Goal: Transaction & Acquisition: Purchase product/service

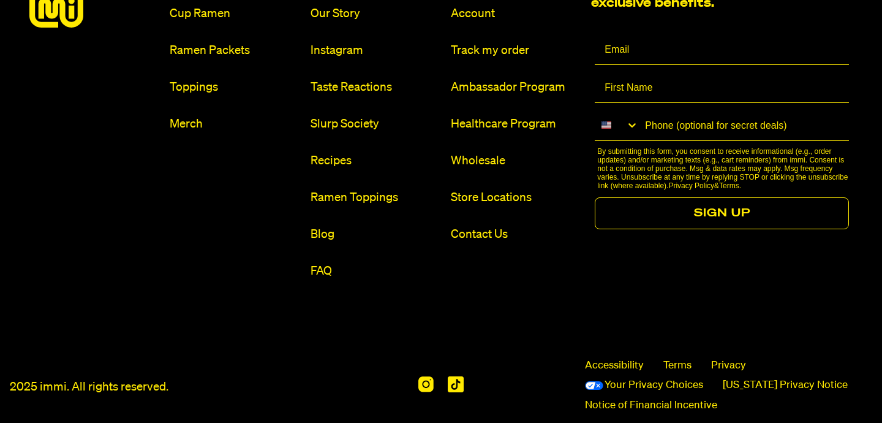
scroll to position [7330, 0]
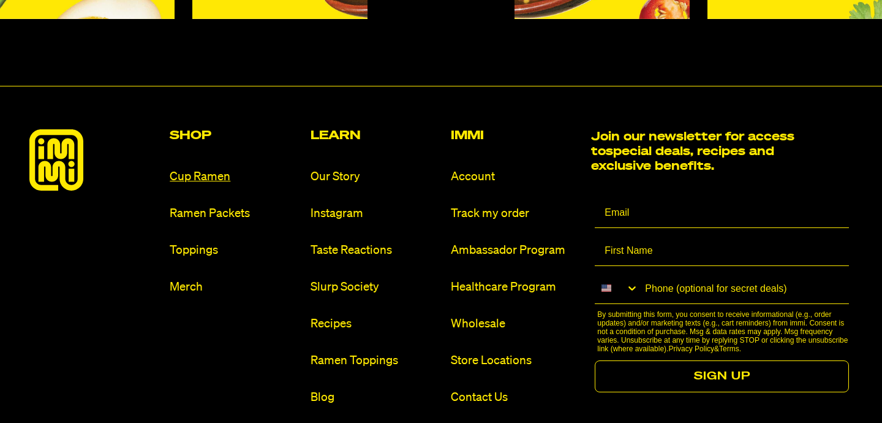
click at [214, 169] on link "Cup Ramen" at bounding box center [235, 177] width 131 height 17
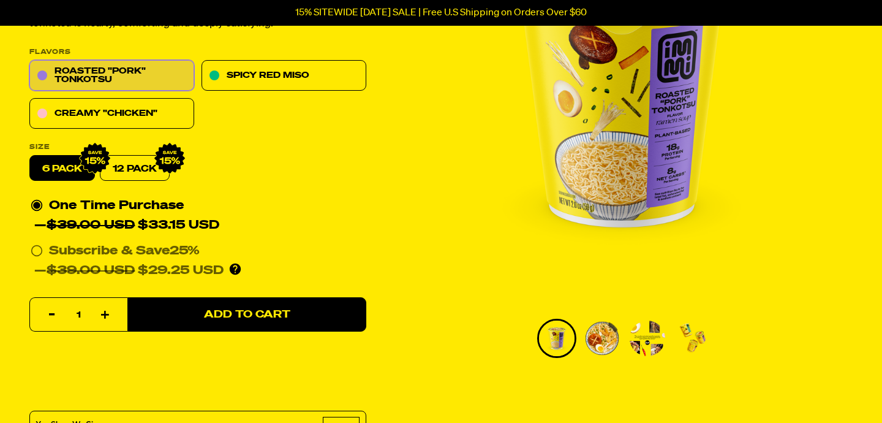
scroll to position [192, 0]
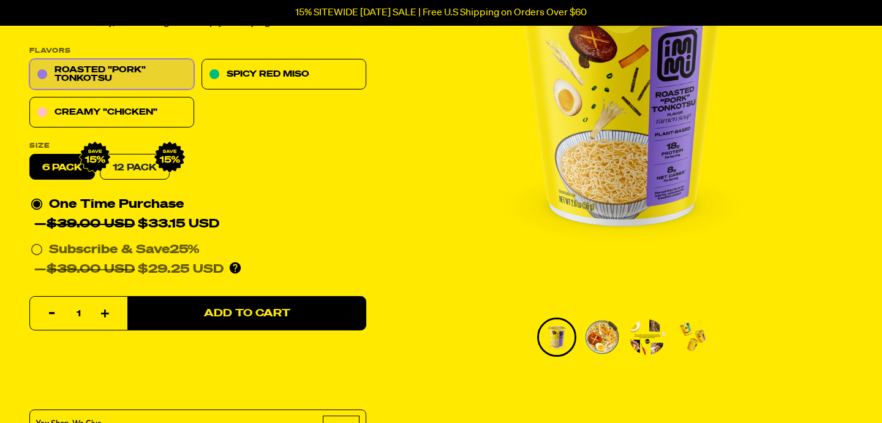
click at [137, 169] on link "12 Pack" at bounding box center [135, 167] width 70 height 26
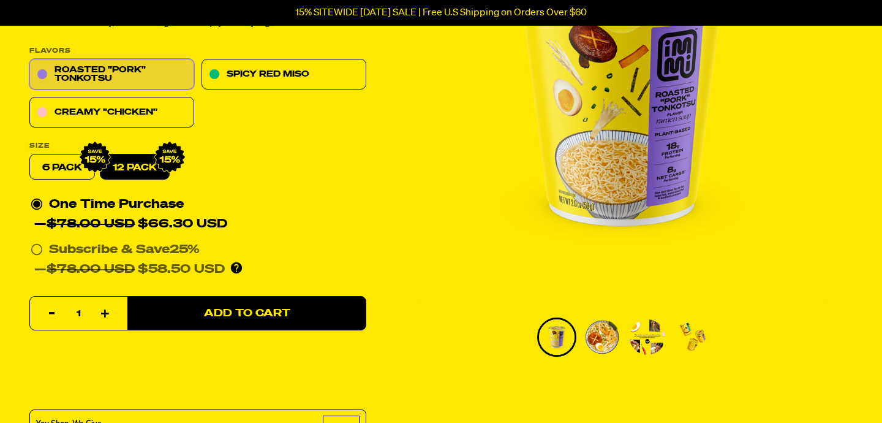
radio input "false"
